Goal: Transaction & Acquisition: Book appointment/travel/reservation

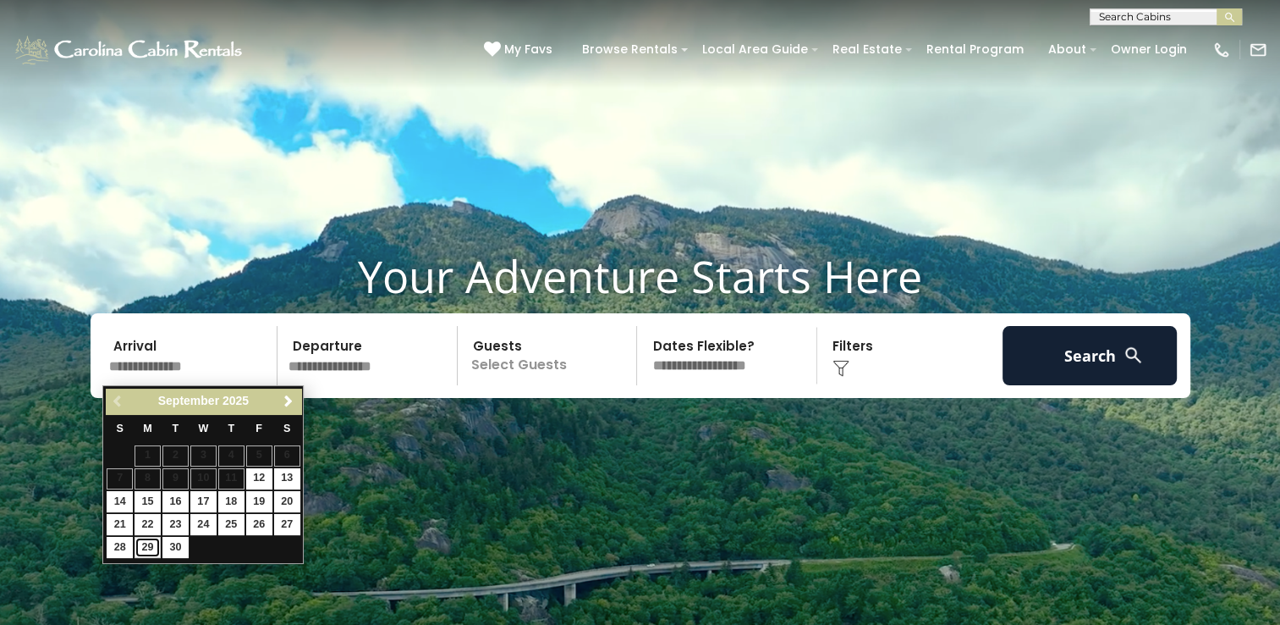
click at [149, 542] on link "29" at bounding box center [148, 547] width 26 height 21
type input "*******"
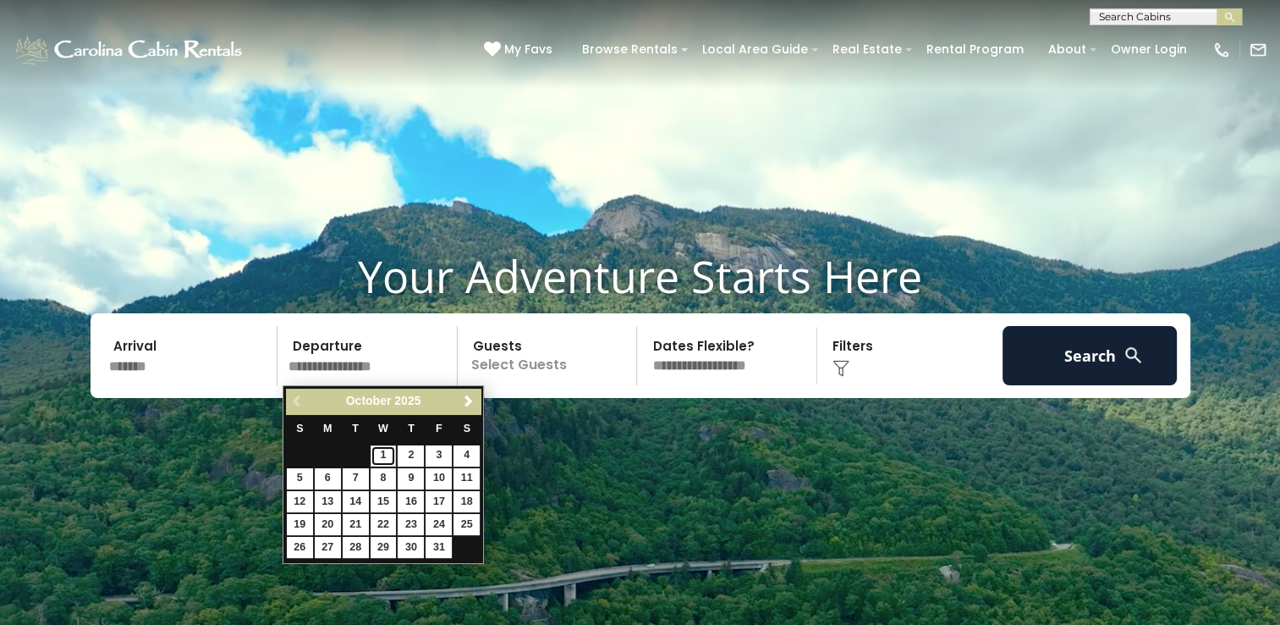
click at [391, 454] on link "1" at bounding box center [384, 455] width 26 height 21
type input "*******"
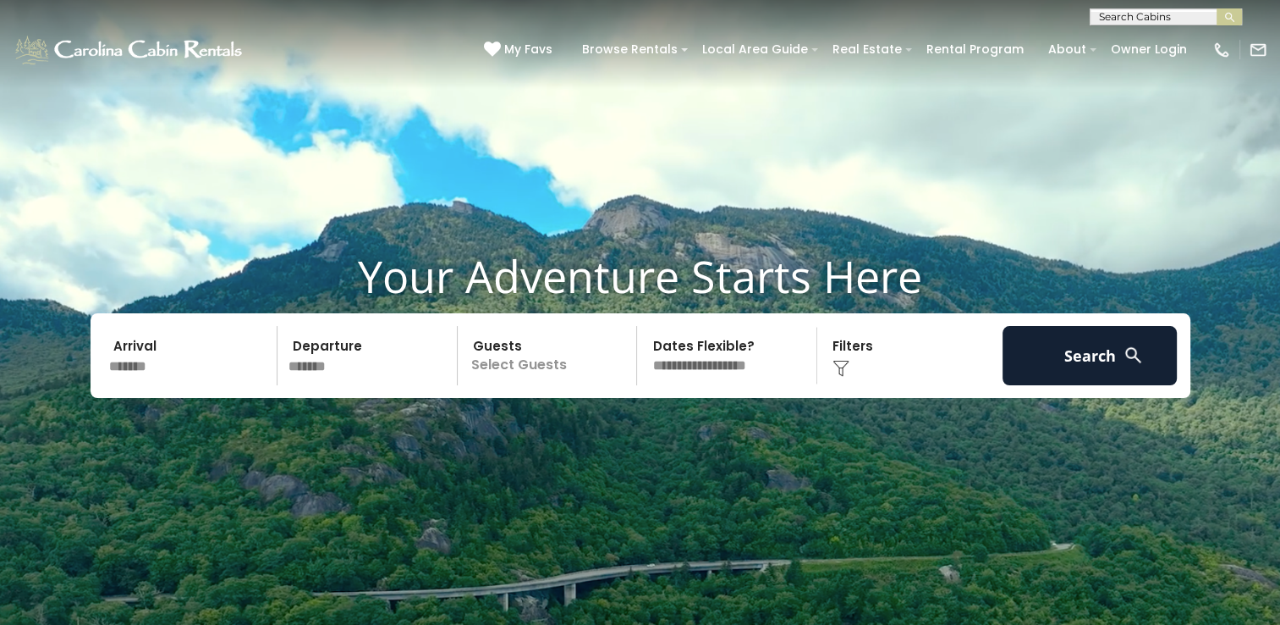
click at [557, 375] on p "Select Guests" at bounding box center [550, 355] width 174 height 59
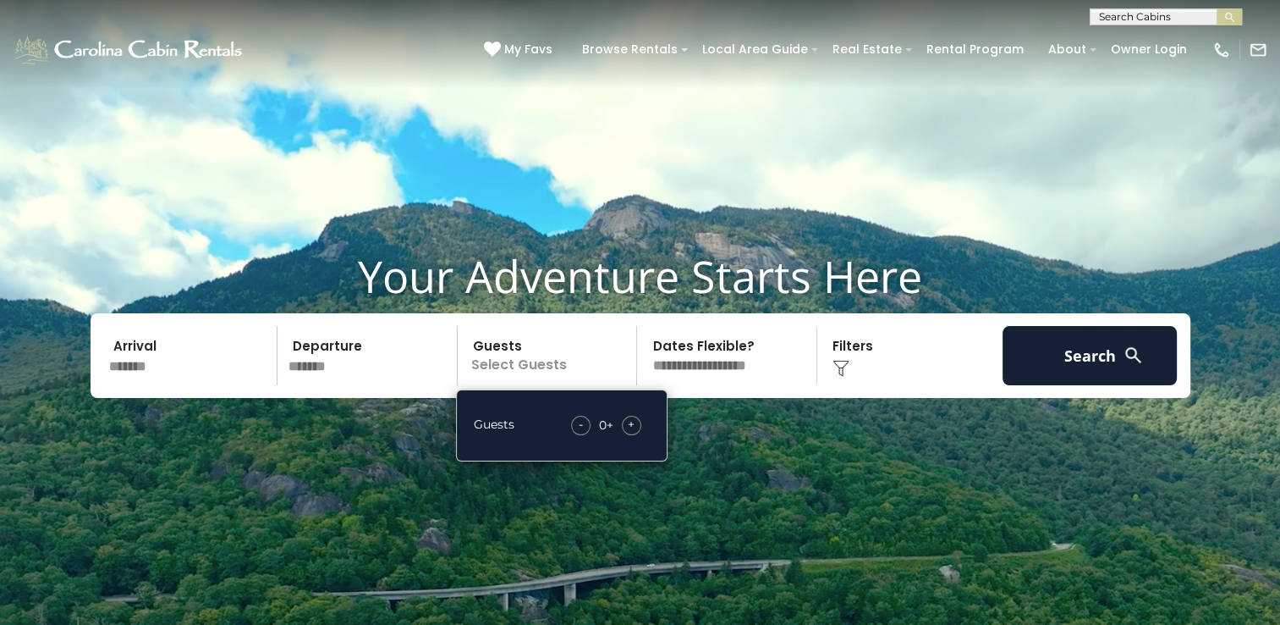
click at [628, 426] on span "+" at bounding box center [631, 423] width 7 height 17
drag, startPoint x: 628, startPoint y: 426, endPoint x: 730, endPoint y: 454, distance: 106.1
click at [730, 454] on video at bounding box center [640, 320] width 1280 height 641
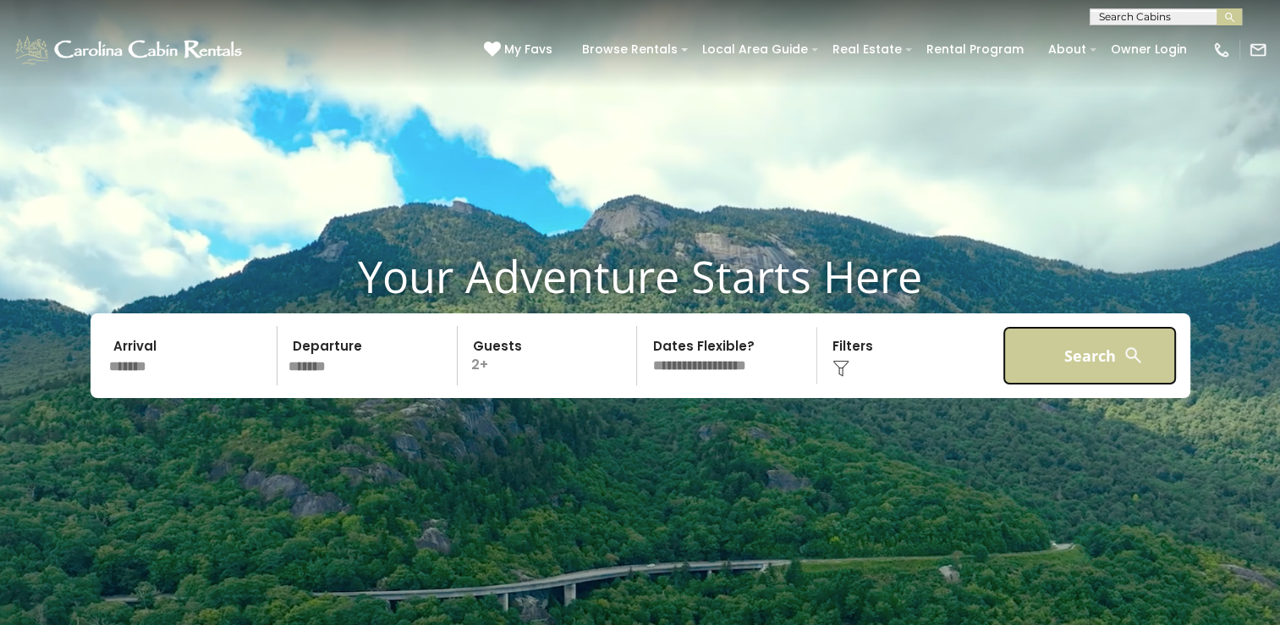
click at [1093, 351] on button "Search" at bounding box center [1090, 355] width 175 height 59
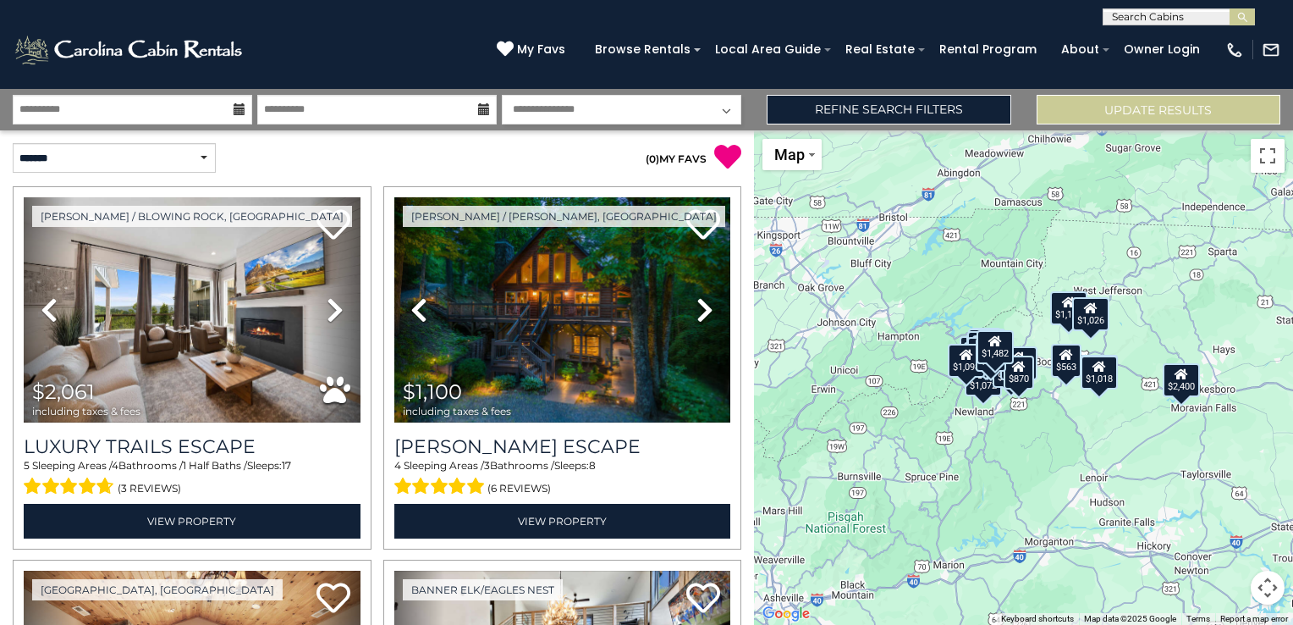
click at [1093, 351] on div "$2,061 $1,100 $1,302 $1,564 $1,651 $1,355 $2,400 $883 $1,553 $949 $563 $593 $84…" at bounding box center [1023, 377] width 539 height 494
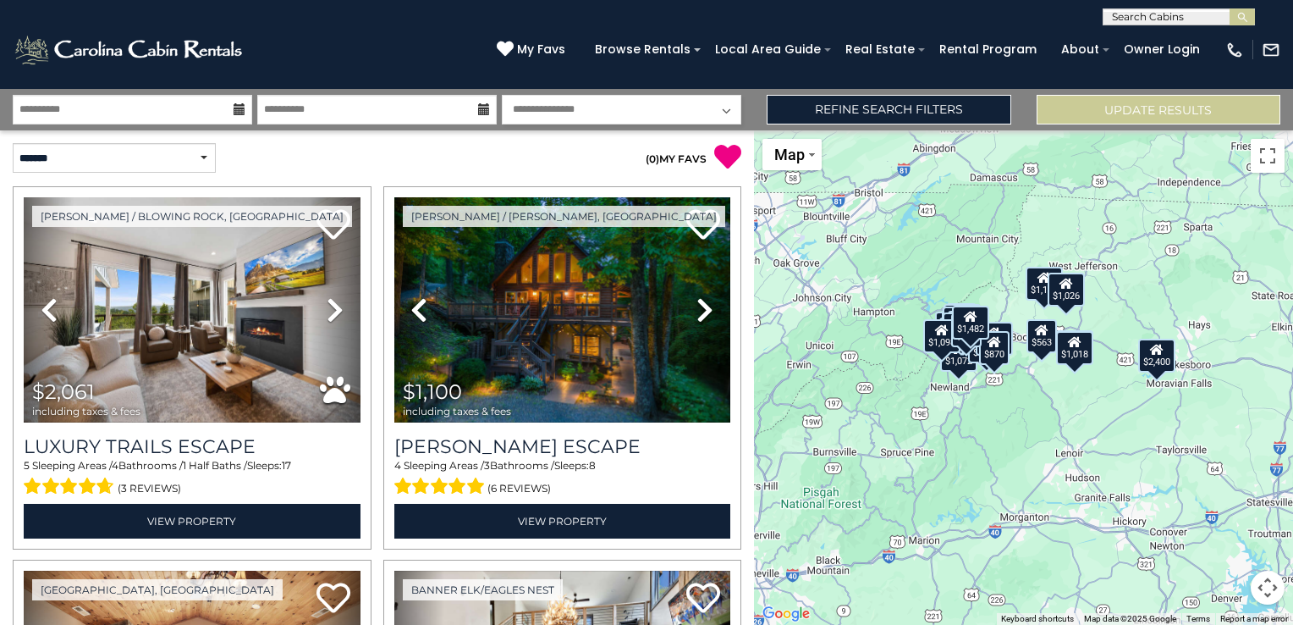
drag, startPoint x: 875, startPoint y: 500, endPoint x: 853, endPoint y: 476, distance: 33.0
click at [853, 476] on div "$2,061 $1,100 $1,302 $1,564 $1,651 $1,355 $2,400 $883 $1,553 $949 $563 $593 $84…" at bounding box center [1023, 377] width 539 height 494
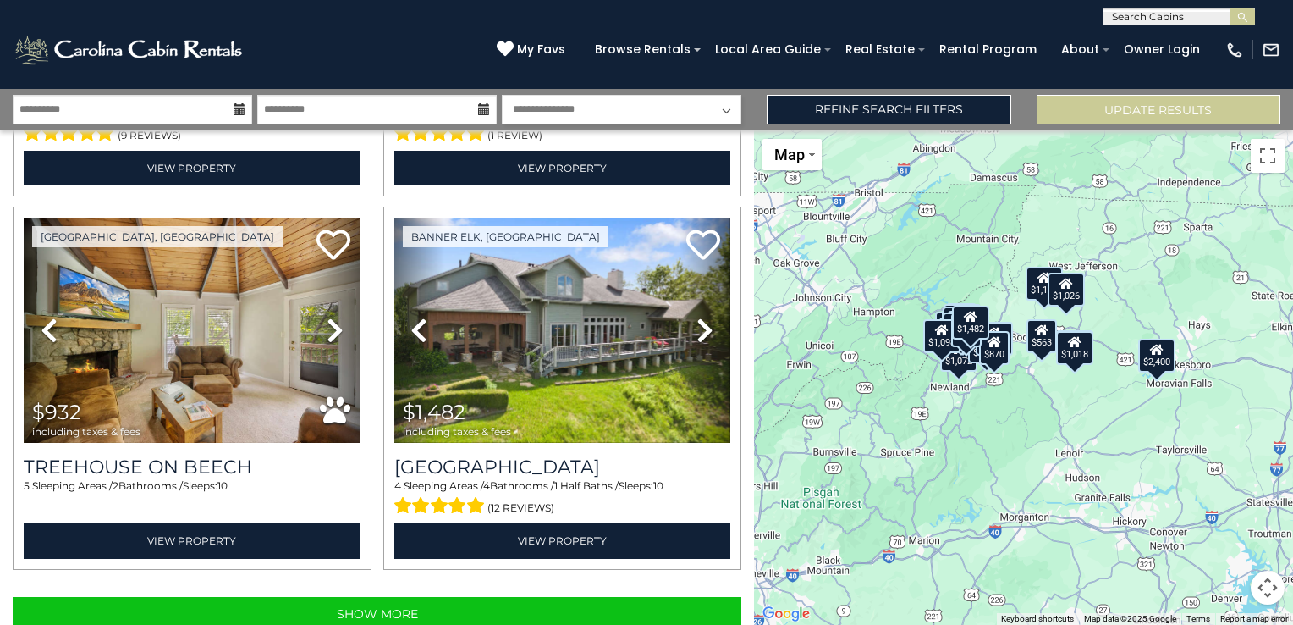
scroll to position [5204, 0]
